Goal: Task Accomplishment & Management: Manage account settings

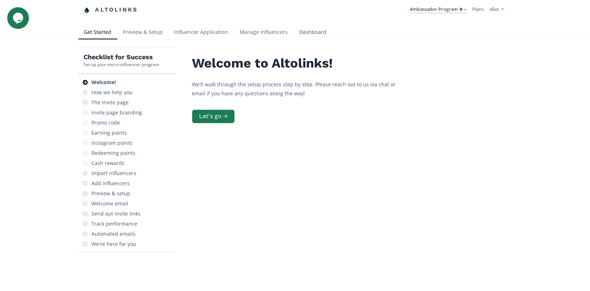
click at [303, 38] on link "Dashboard" at bounding box center [313, 33] width 39 height 14
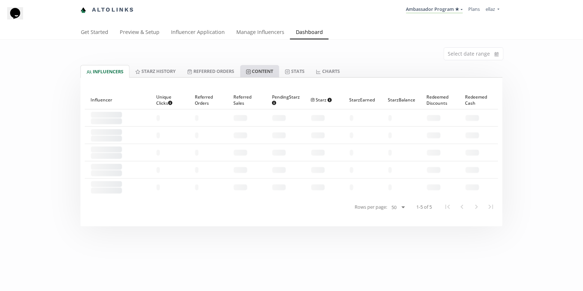
click at [262, 74] on link "Content" at bounding box center [259, 71] width 39 height 12
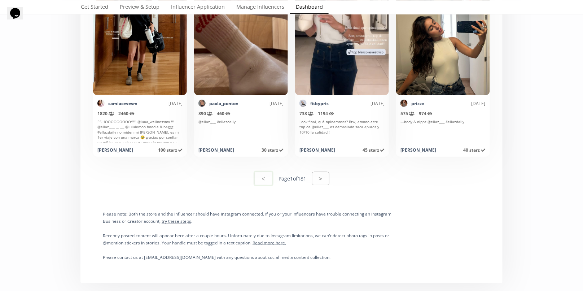
scroll to position [3741, 0]
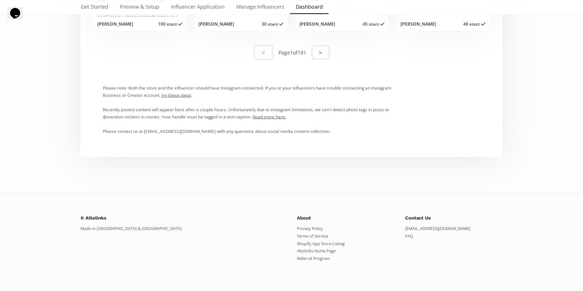
click at [318, 48] on button ">" at bounding box center [320, 52] width 17 height 13
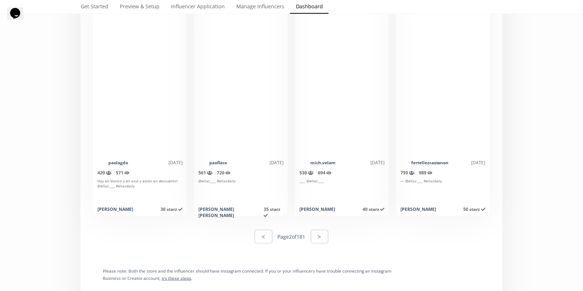
scroll to position [3626, 0]
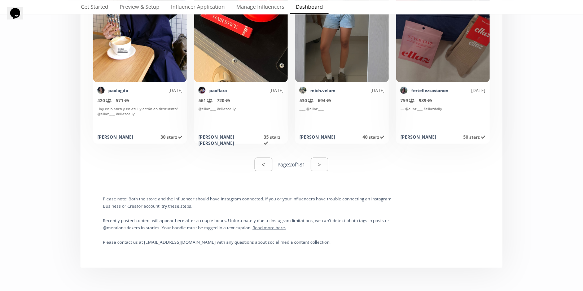
click at [331, 169] on div "< Page 2 of 181 >" at bounding box center [292, 164] width 414 height 25
click at [325, 165] on button ">" at bounding box center [319, 165] width 19 height 16
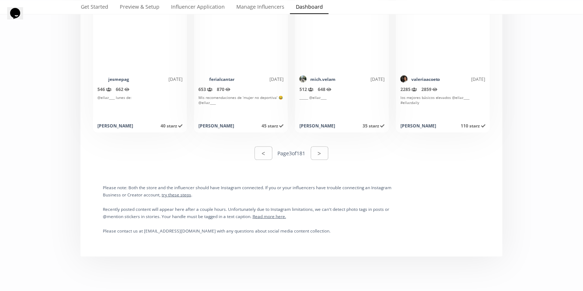
scroll to position [3716, 0]
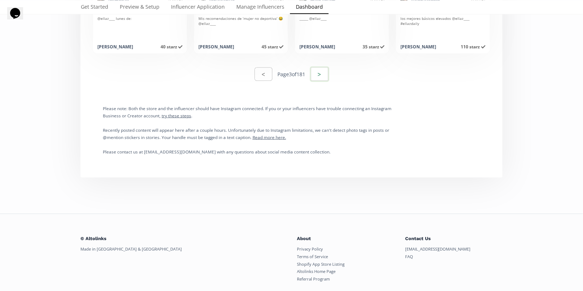
click at [324, 75] on button ">" at bounding box center [319, 74] width 19 height 16
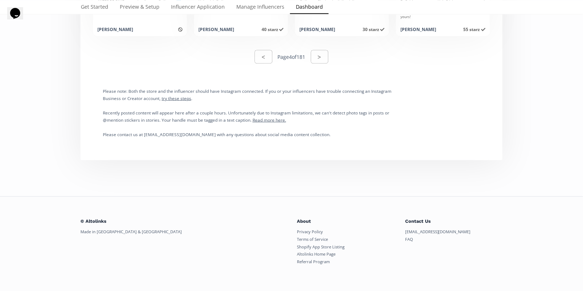
scroll to position [3737, 0]
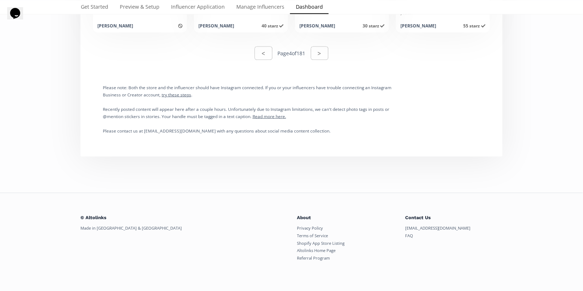
click at [320, 52] on button ">" at bounding box center [319, 53] width 17 height 13
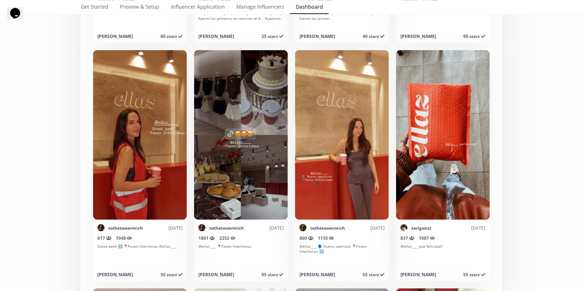
scroll to position [2886, 0]
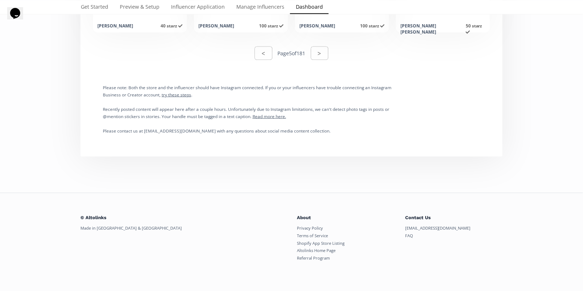
click at [314, 51] on button ">" at bounding box center [319, 53] width 17 height 13
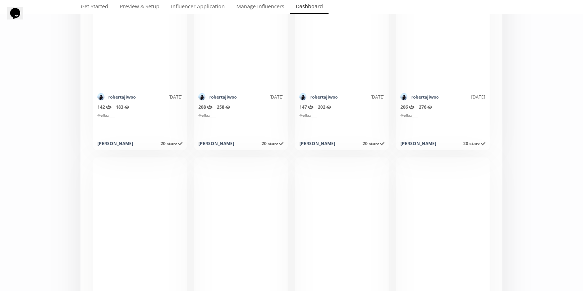
scroll to position [3526, 0]
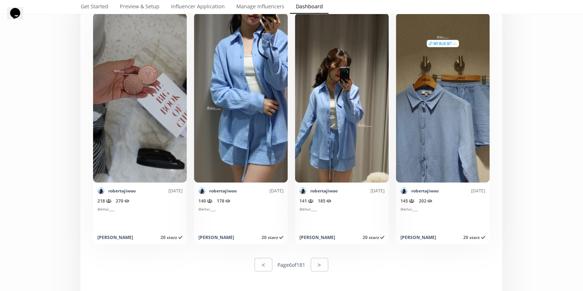
click at [315, 262] on button ">" at bounding box center [319, 264] width 17 height 13
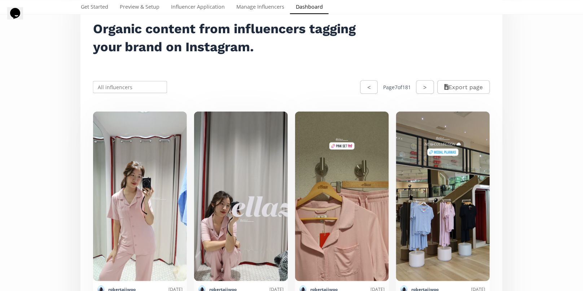
scroll to position [157, 0]
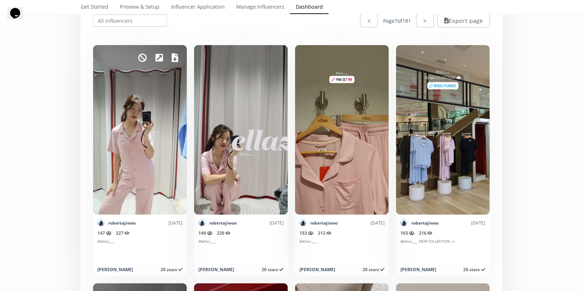
click at [176, 59] on icon at bounding box center [175, 57] width 6 height 9
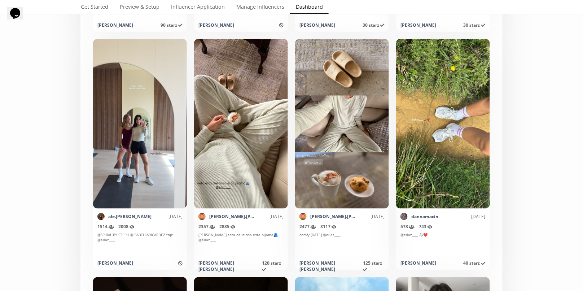
scroll to position [1097, 0]
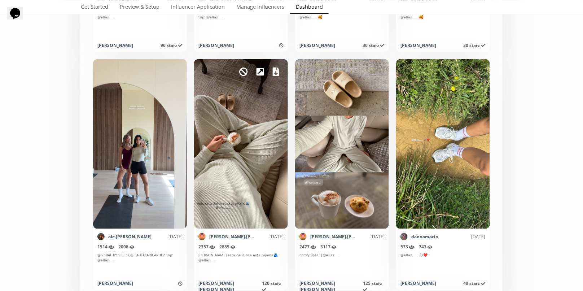
click at [272, 71] on div "Mark as invalid so that no points awarded." at bounding box center [241, 144] width 94 height 170
click at [270, 70] on div "Mark as invalid so that no points awarded." at bounding box center [241, 144] width 94 height 170
click at [275, 73] on icon at bounding box center [276, 72] width 6 height 9
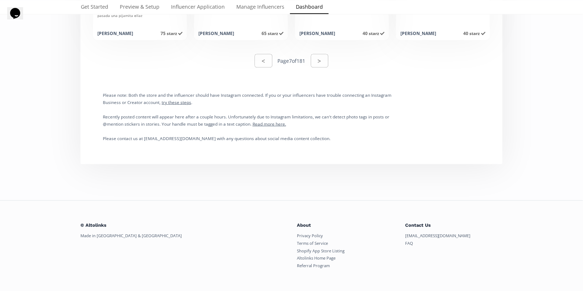
scroll to position [3737, 0]
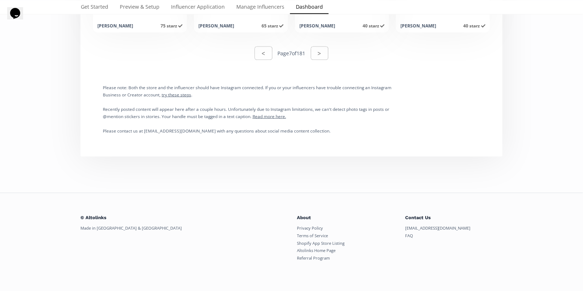
click at [324, 62] on div "< Page 7 of 181 >" at bounding box center [292, 53] width 414 height 25
click at [322, 57] on button ">" at bounding box center [319, 53] width 19 height 16
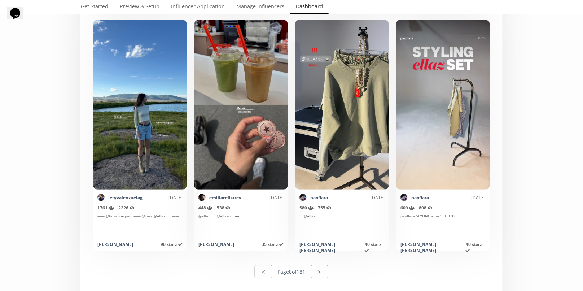
scroll to position [3521, 0]
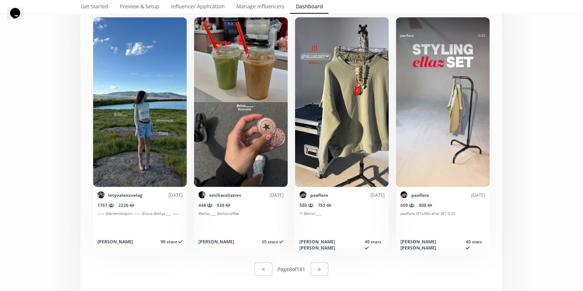
click at [331, 262] on div "< Page 8 of 181 >" at bounding box center [292, 269] width 414 height 25
click at [324, 265] on button ">" at bounding box center [319, 269] width 19 height 16
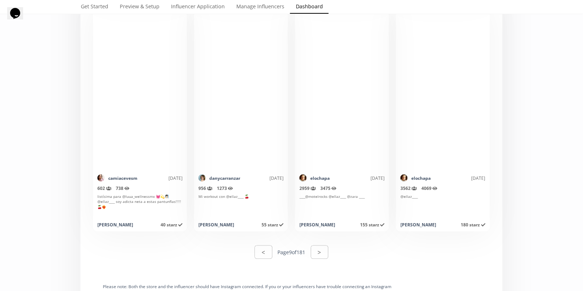
scroll to position [3539, 0]
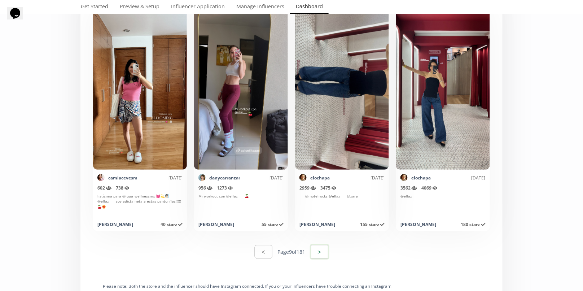
click at [318, 251] on button ">" at bounding box center [319, 252] width 19 height 16
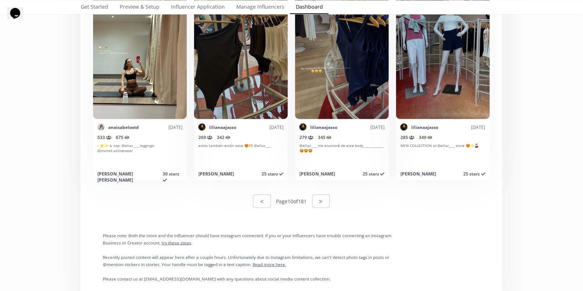
scroll to position [3593, 0]
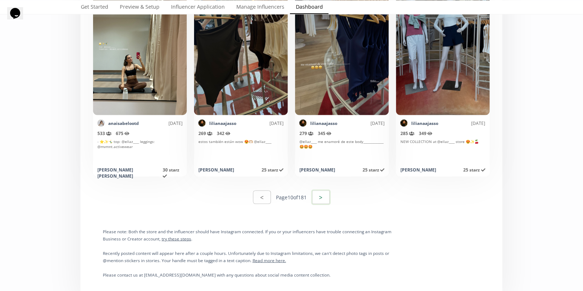
click at [325, 192] on button ">" at bounding box center [321, 198] width 19 height 16
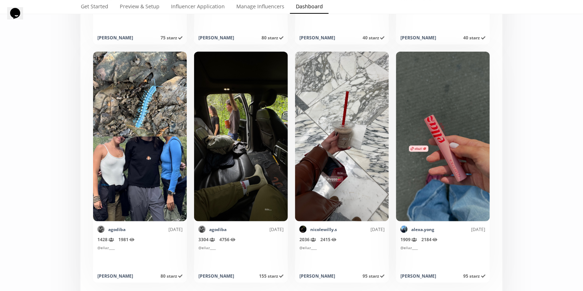
scroll to position [3527, 0]
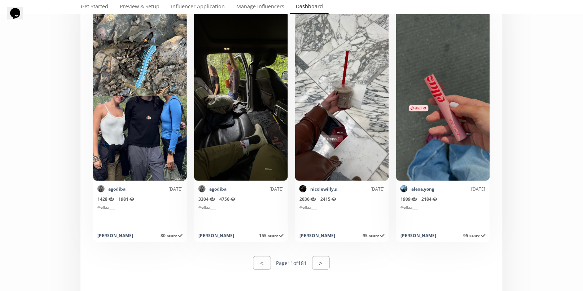
click at [328, 262] on button ">" at bounding box center [321, 262] width 17 height 13
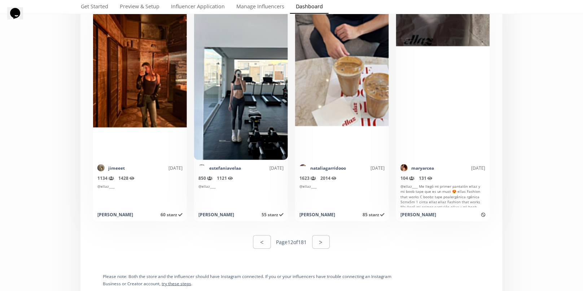
scroll to position [3582, 0]
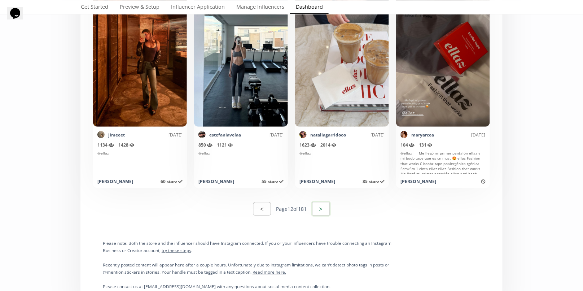
click at [331, 206] on button ">" at bounding box center [321, 209] width 19 height 16
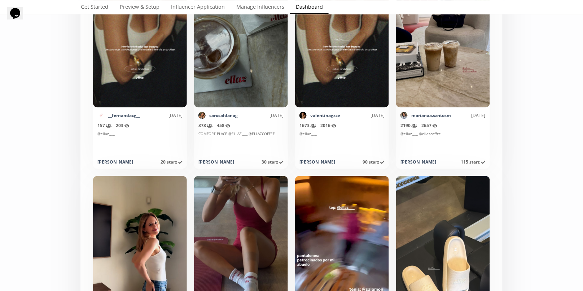
scroll to position [2366, 0]
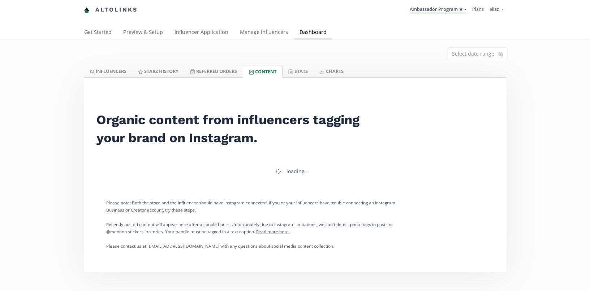
click at [295, 74] on link "Stats" at bounding box center [297, 71] width 31 height 12
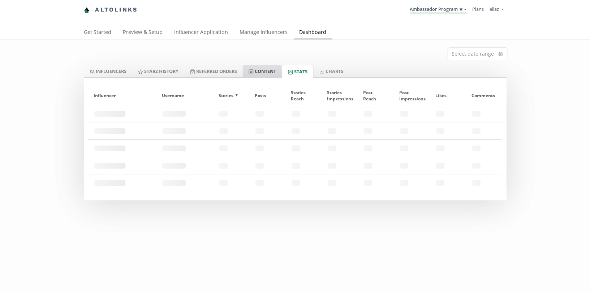
click at [269, 71] on link "Content" at bounding box center [262, 71] width 39 height 12
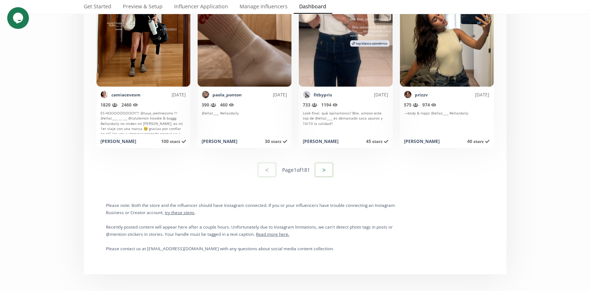
click at [316, 170] on button ">" at bounding box center [323, 170] width 19 height 16
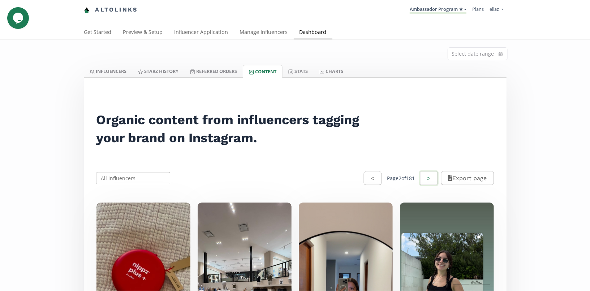
click at [424, 177] on button ">" at bounding box center [428, 178] width 19 height 16
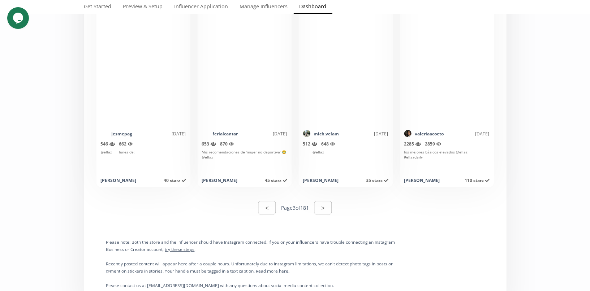
scroll to position [3737, 0]
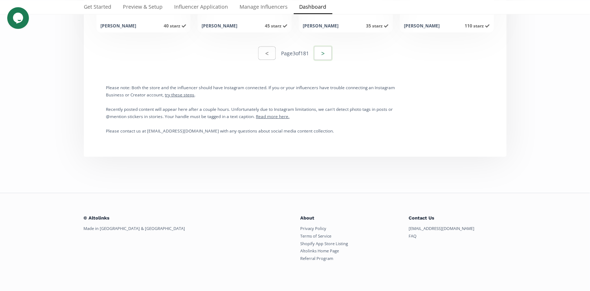
click at [325, 53] on button ">" at bounding box center [322, 53] width 19 height 16
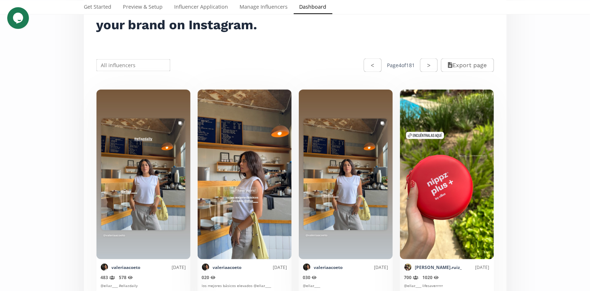
scroll to position [0, 0]
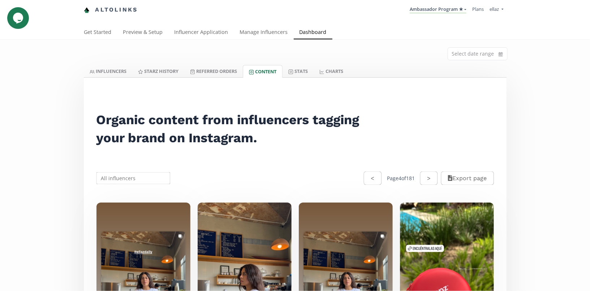
click at [413, 171] on div "< Page 4 of 181 >" at bounding box center [401, 178] width 74 height 16
click at [419, 177] on button ">" at bounding box center [428, 178] width 19 height 16
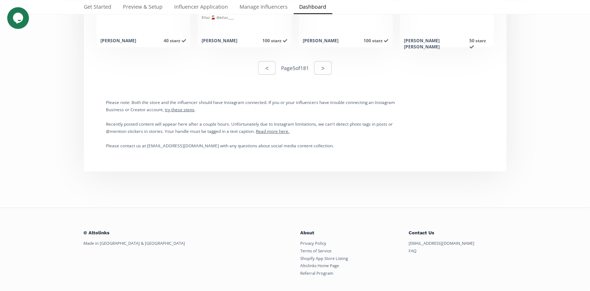
scroll to position [3737, 0]
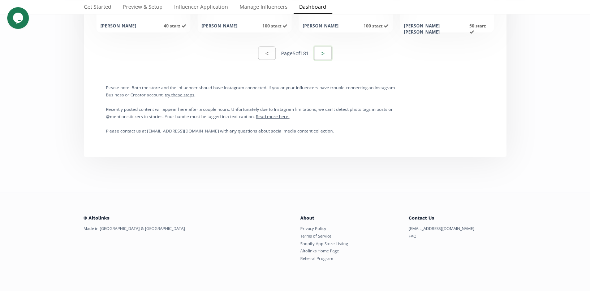
click at [324, 54] on button ">" at bounding box center [322, 53] width 19 height 16
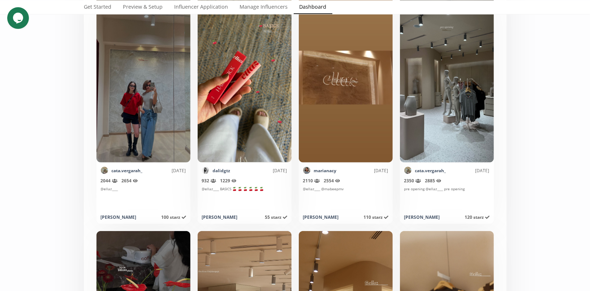
scroll to position [0, 0]
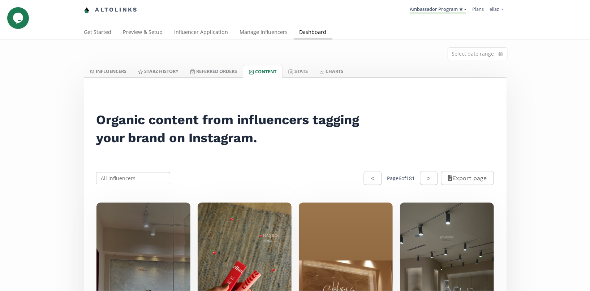
click at [432, 166] on div "< Page 6 of 181 > Export page" at bounding box center [295, 178] width 414 height 32
click at [429, 175] on button ">" at bounding box center [428, 178] width 19 height 16
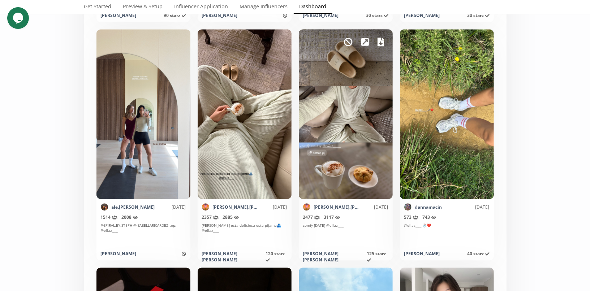
scroll to position [1092, 0]
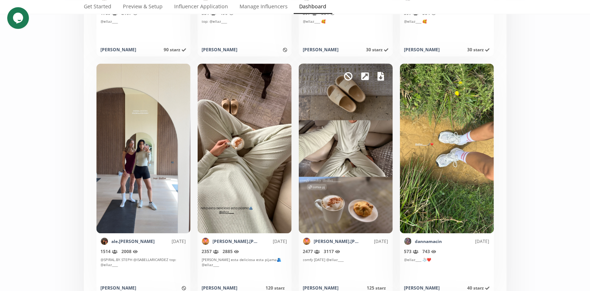
click at [378, 75] on icon at bounding box center [380, 76] width 6 height 9
